Goal: Find specific page/section: Find specific page/section

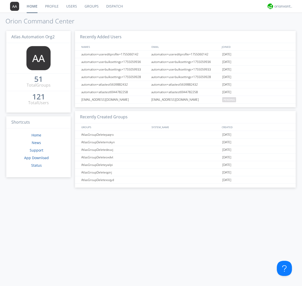
click at [114, 6] on link "Dispatch" at bounding box center [114, 6] width 24 height 13
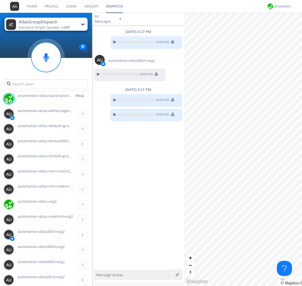
click at [83, 24] on div "button" at bounding box center [83, 25] width 4 height 2
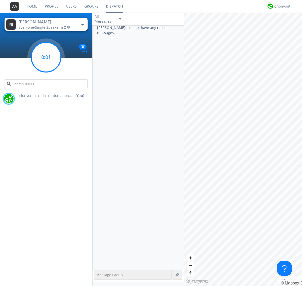
click at [46, 57] on g at bounding box center [46, 57] width 30 height 30
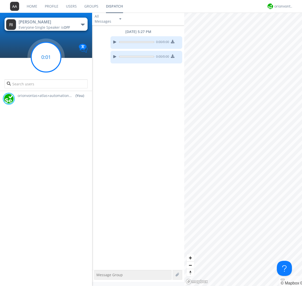
click at [46, 57] on g at bounding box center [46, 57] width 30 height 30
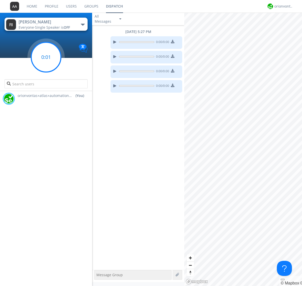
click at [46, 57] on g at bounding box center [46, 57] width 30 height 30
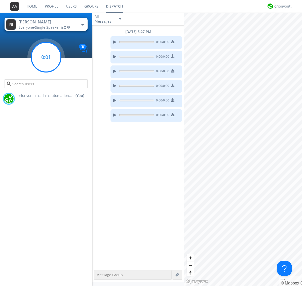
click at [46, 57] on g at bounding box center [46, 57] width 30 height 30
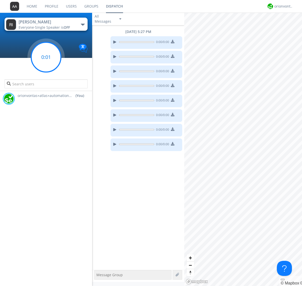
click at [46, 57] on g at bounding box center [46, 57] width 30 height 30
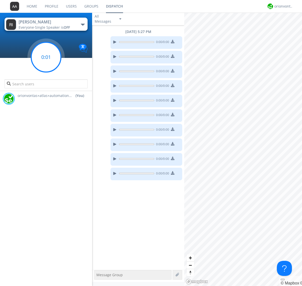
click at [46, 57] on g at bounding box center [46, 57] width 30 height 30
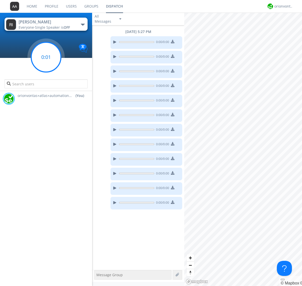
click at [46, 57] on g at bounding box center [46, 57] width 30 height 30
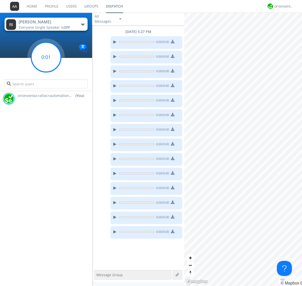
click at [46, 57] on g at bounding box center [46, 57] width 30 height 30
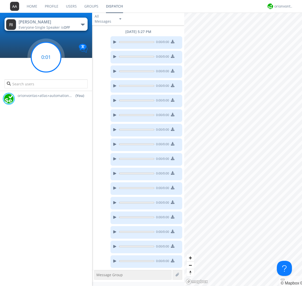
click at [46, 57] on g at bounding box center [46, 57] width 30 height 30
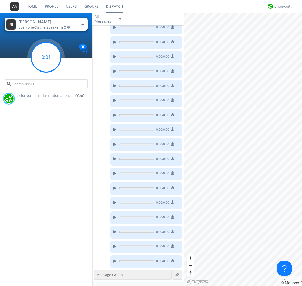
click at [46, 57] on g at bounding box center [46, 57] width 30 height 30
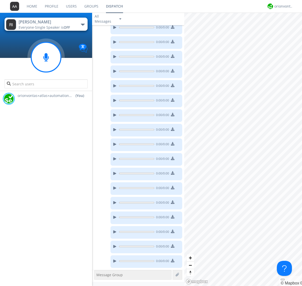
scroll to position [88, 0]
click at [46, 57] on g at bounding box center [46, 57] width 30 height 30
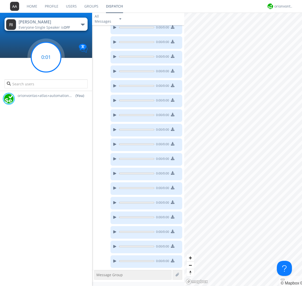
click at [46, 57] on g at bounding box center [46, 57] width 30 height 30
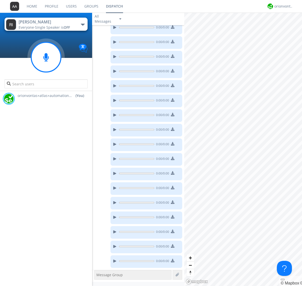
scroll to position [161, 0]
click at [46, 57] on g at bounding box center [46, 57] width 30 height 30
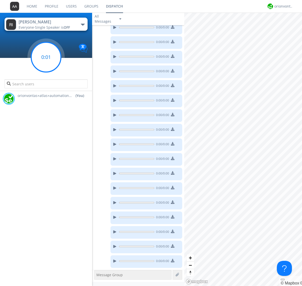
click at [46, 57] on g at bounding box center [46, 57] width 30 height 30
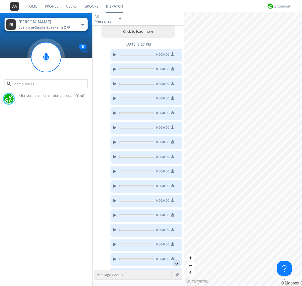
click at [137, 31] on button "Click to load more" at bounding box center [138, 31] width 74 height 13
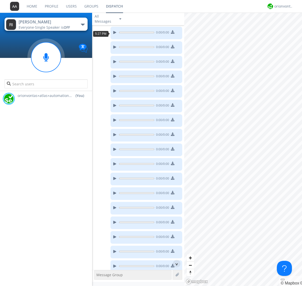
scroll to position [9, 0]
